Goal: Task Accomplishment & Management: Use online tool/utility

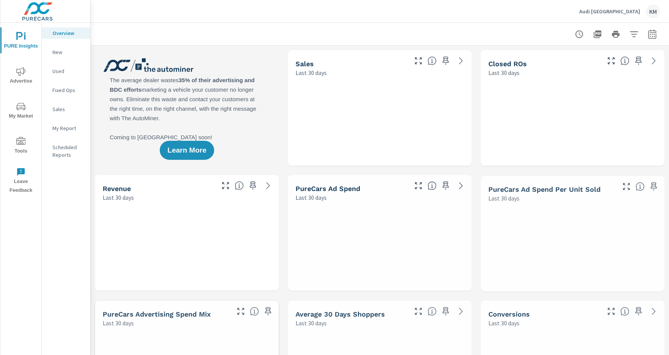
click at [652, 34] on icon "button" at bounding box center [652, 35] width 5 height 3
select select "Last 30 days"
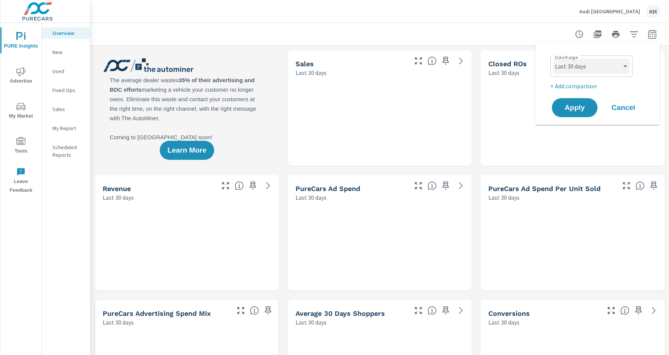
click at [591, 66] on select "Custom [DATE] Last week Last 7 days Last 14 days Last 30 days Last 45 days Last…" at bounding box center [591, 66] width 76 height 15
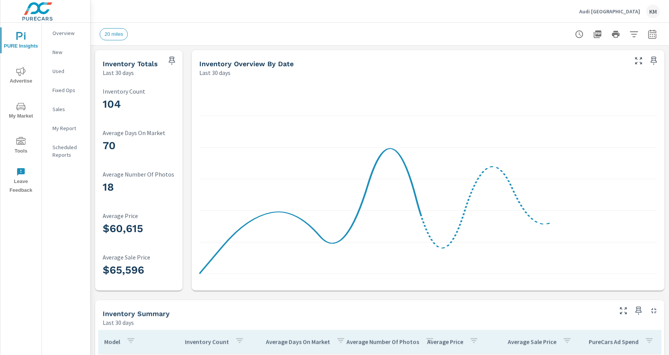
click at [634, 34] on icon "button" at bounding box center [634, 34] width 8 height 6
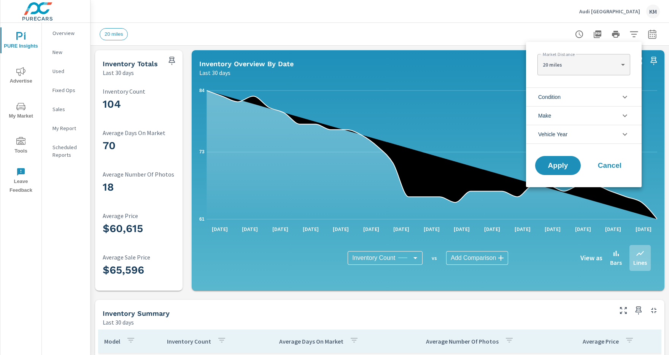
click at [584, 97] on li "Condition" at bounding box center [584, 96] width 116 height 19
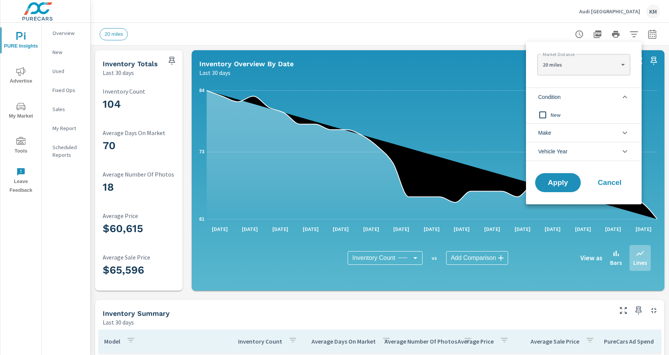
click at [584, 97] on li "Condition" at bounding box center [584, 96] width 116 height 19
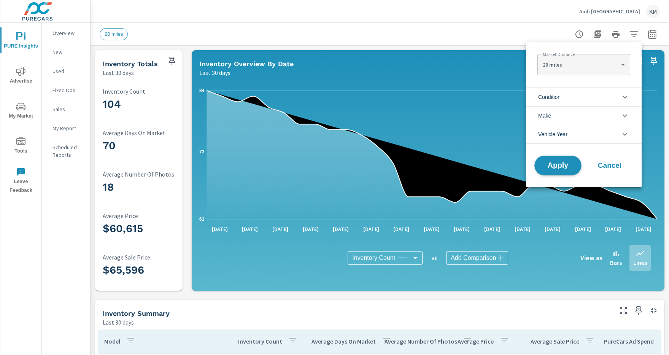
click at [558, 165] on span "Apply" at bounding box center [557, 165] width 31 height 7
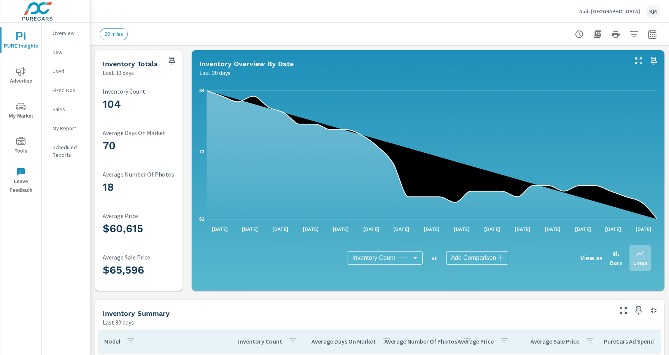
click at [634, 34] on icon "button" at bounding box center [634, 34] width 8 height 6
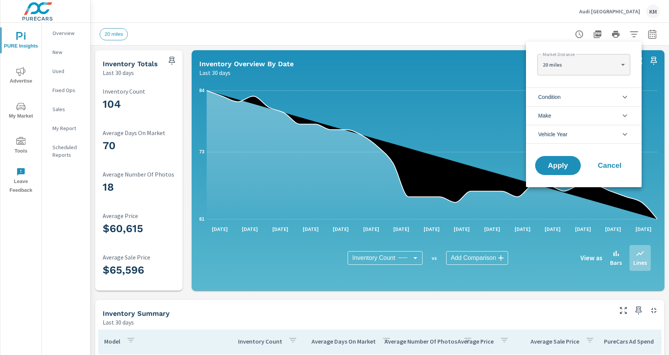
click at [584, 97] on li "Condition" at bounding box center [584, 96] width 116 height 19
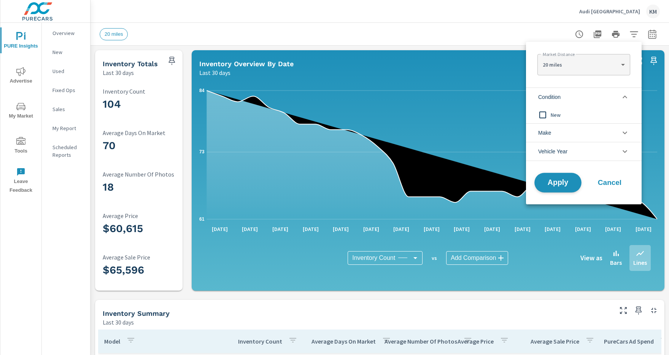
click at [558, 183] on span "Apply" at bounding box center [557, 182] width 31 height 7
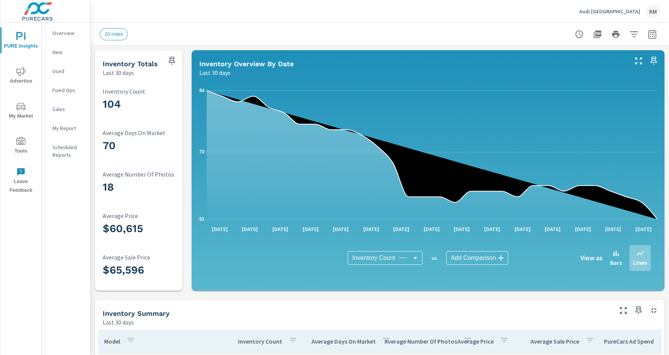
click at [634, 34] on icon "button" at bounding box center [634, 34] width 8 height 6
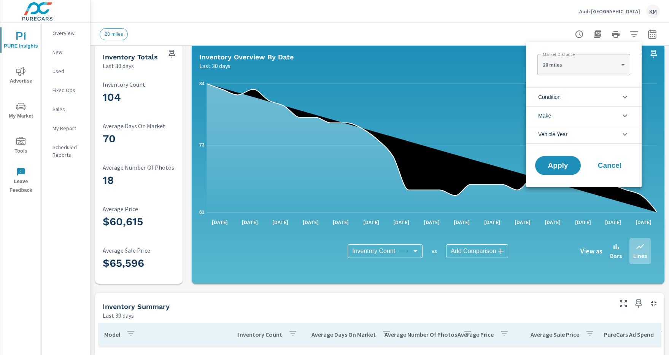
click at [584, 97] on li "Condition" at bounding box center [584, 96] width 116 height 19
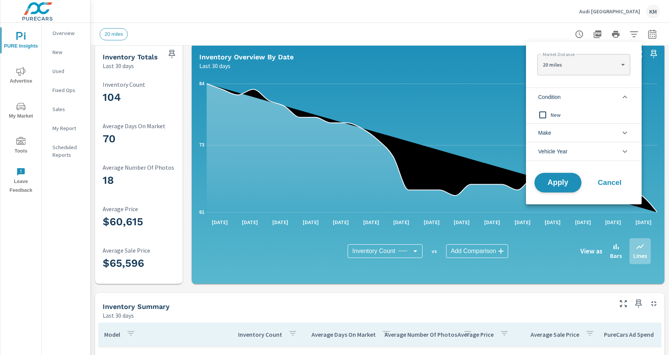
click at [558, 183] on span "Apply" at bounding box center [557, 182] width 31 height 7
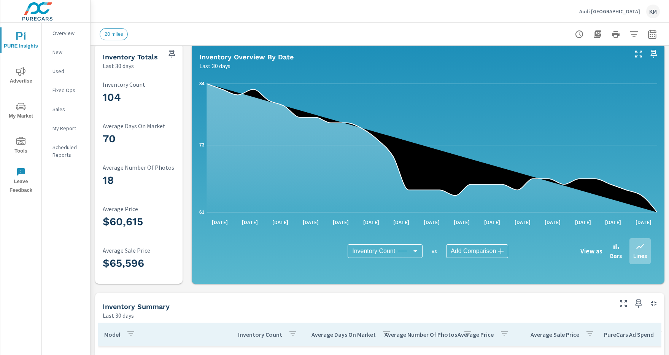
click at [652, 34] on icon "button" at bounding box center [652, 35] width 5 height 3
select select "Last 30 days"
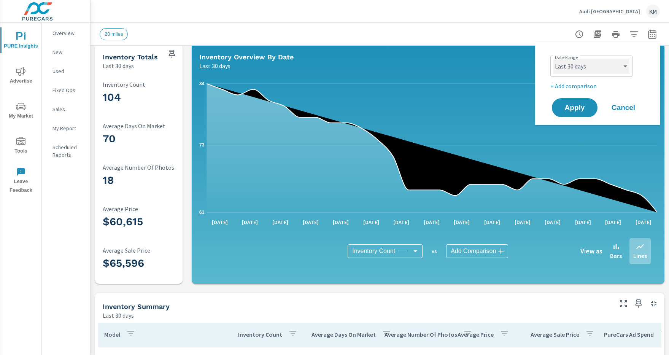
click at [591, 66] on select "Custom [DATE] Last week Last 7 days Last 14 days Last 30 days Last 45 days Last…" at bounding box center [591, 66] width 76 height 15
click at [575, 108] on span "Apply" at bounding box center [574, 107] width 31 height 7
